Goal: Task Accomplishment & Management: Manage account settings

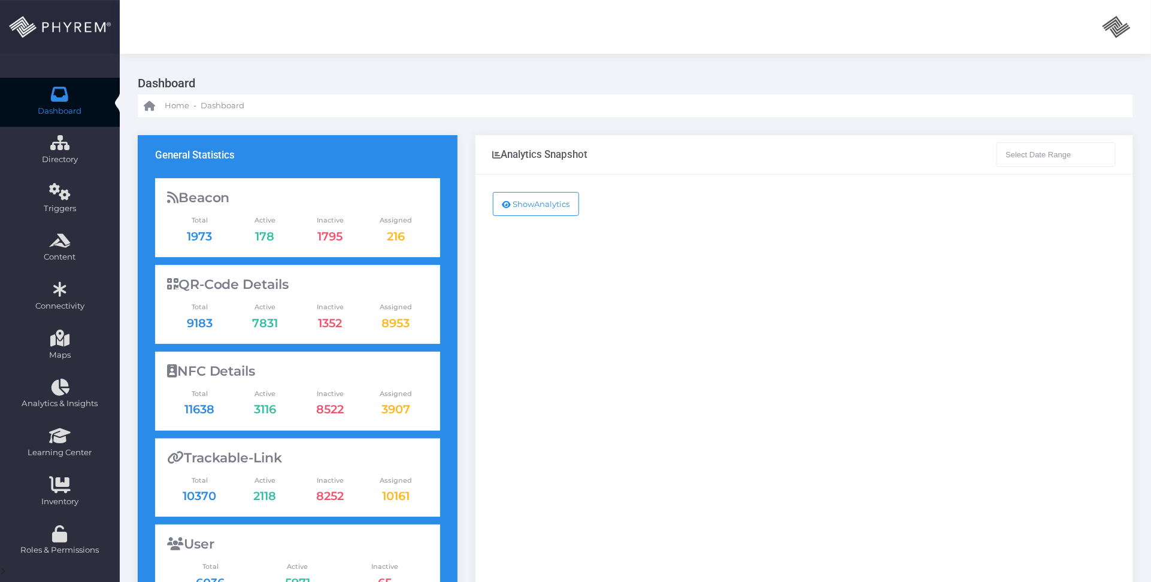
type input "[DATE] - [DATE]"
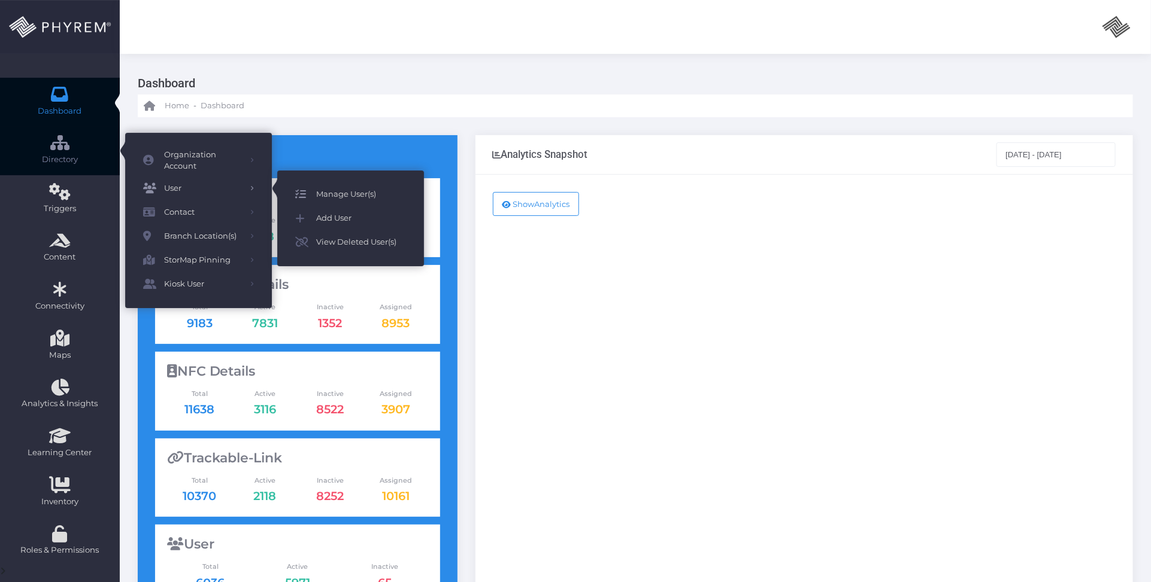
click at [348, 193] on span "Manage User(s)" at bounding box center [361, 195] width 90 height 16
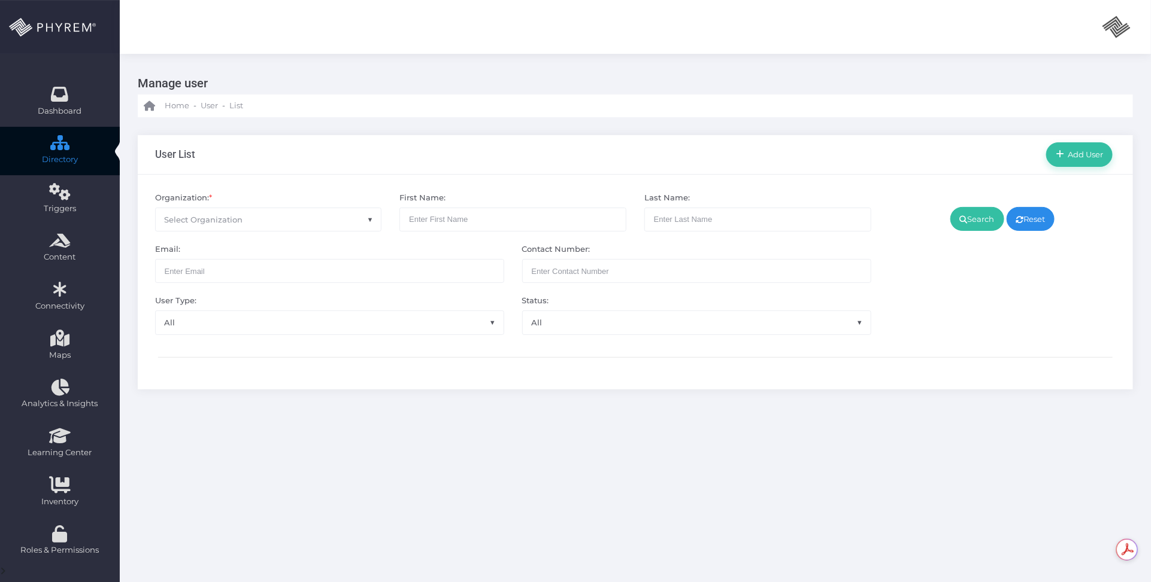
click at [257, 220] on span "Select Organization" at bounding box center [269, 219] width 226 height 23
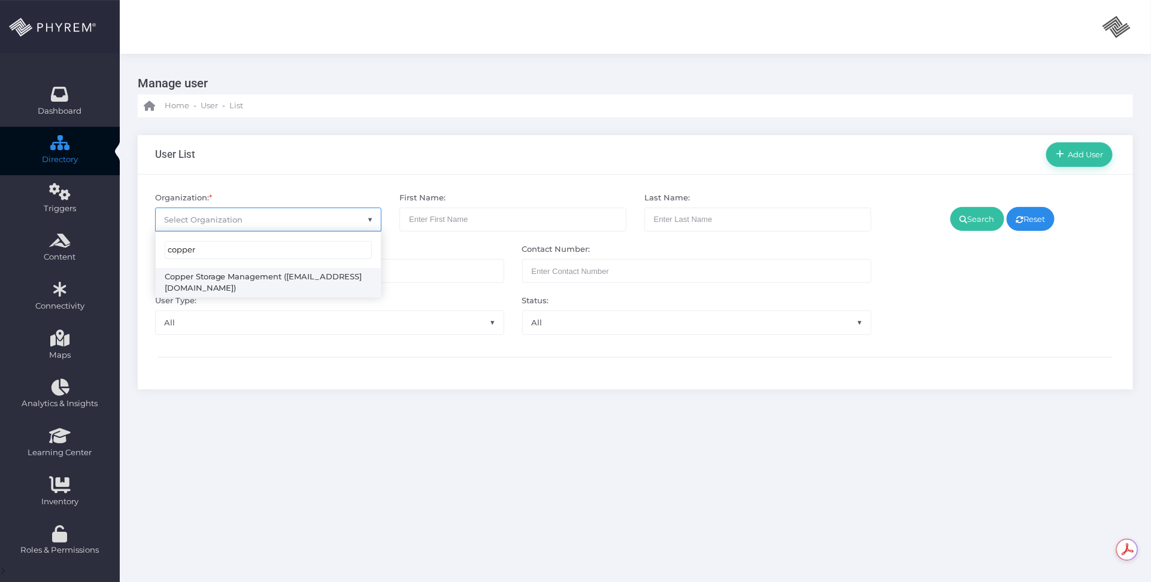
type input "copper"
select select "4785"
click at [973, 223] on link "Search" at bounding box center [977, 219] width 54 height 24
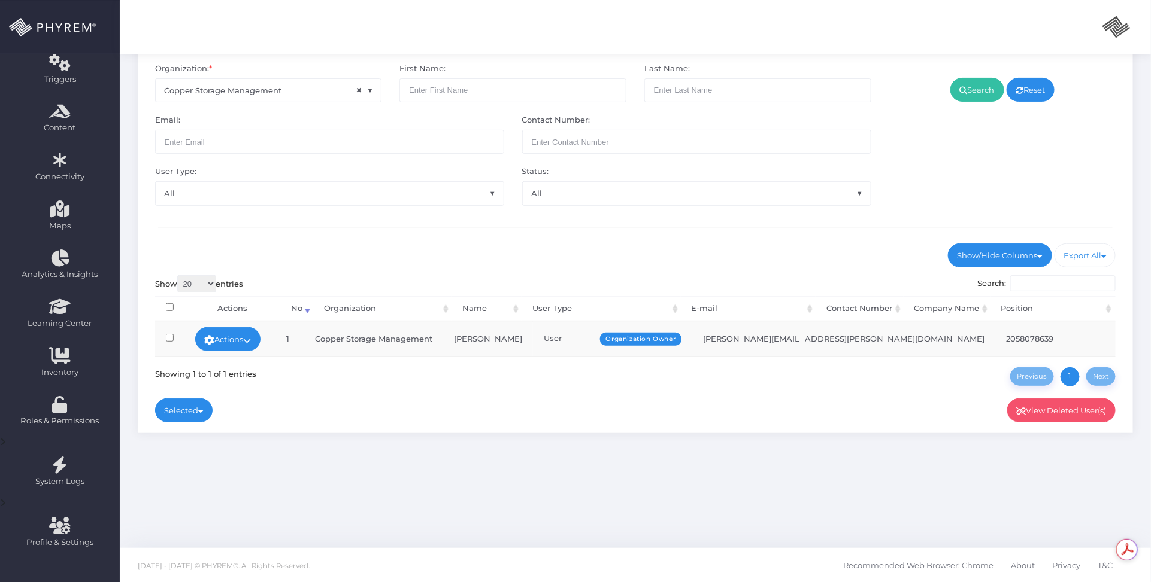
scroll to position [130, 0]
click at [251, 340] on icon at bounding box center [248, 340] width 8 height 0
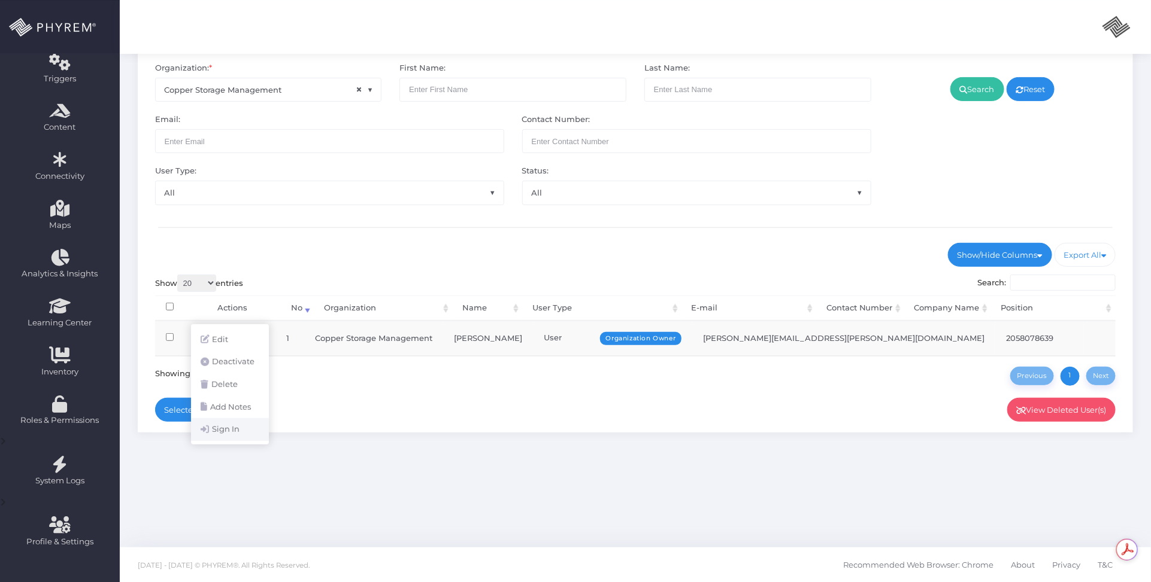
click at [238, 427] on link "Sign In" at bounding box center [230, 429] width 78 height 23
